Goal: Communication & Community: Answer question/provide support

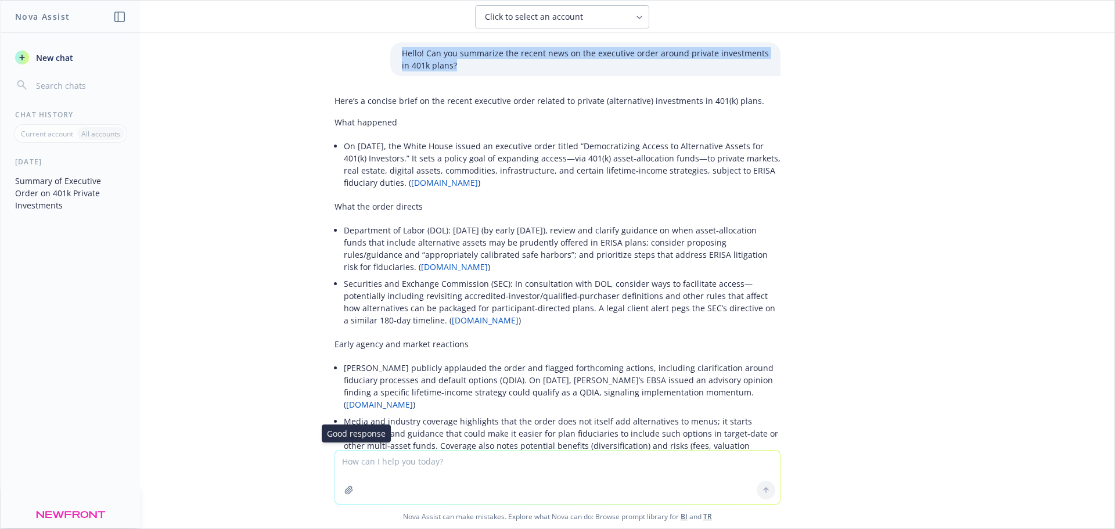
scroll to position [267, 0]
